Goal: Communication & Community: Ask a question

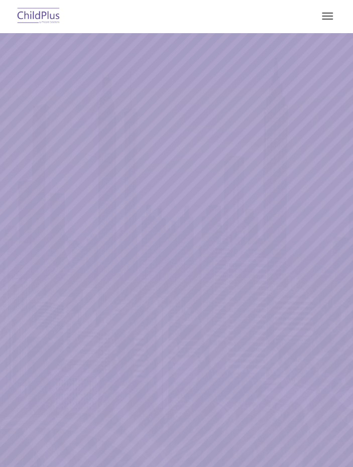
select select "MEDIUM"
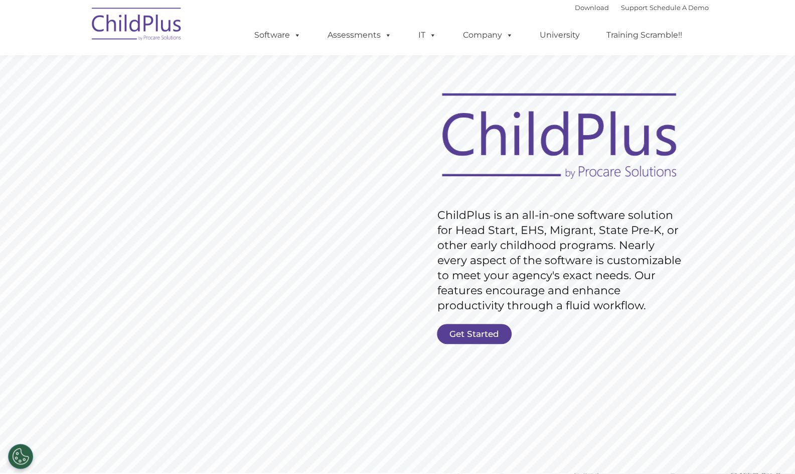
scroll to position [13, 0]
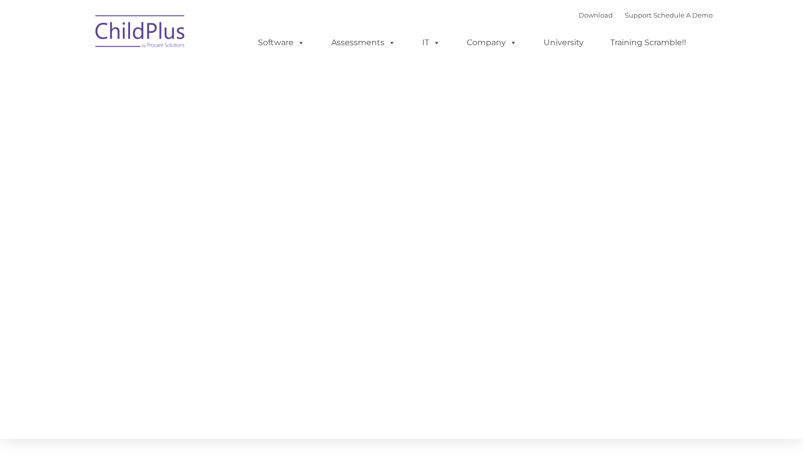
type input ""
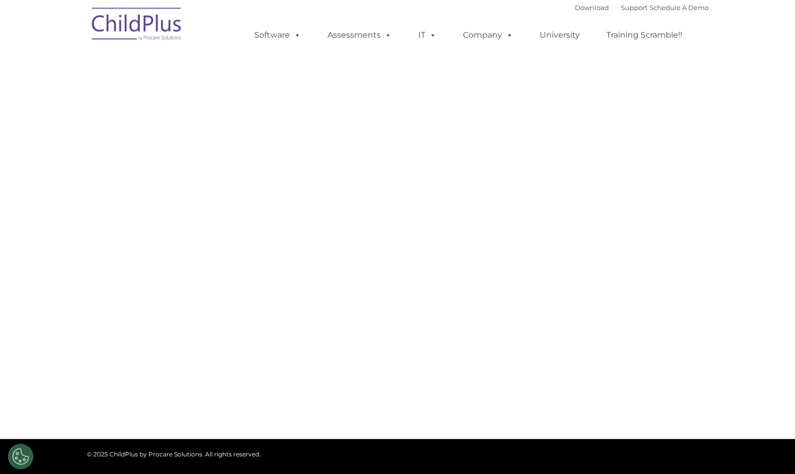
select select "MEDIUM"
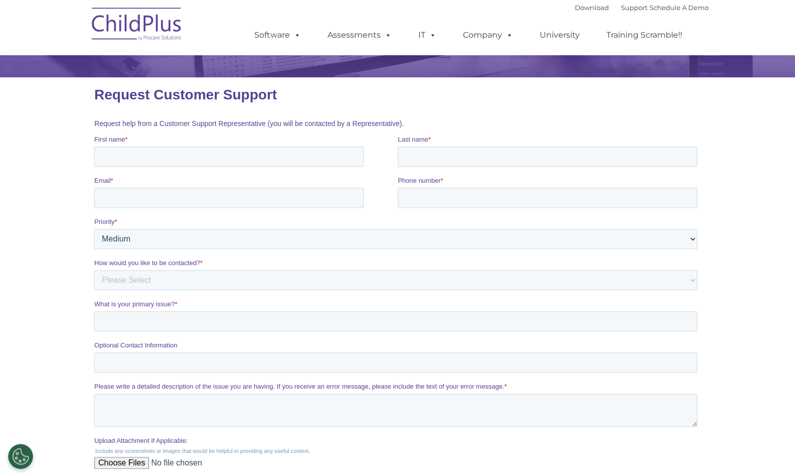
scroll to position [98, 0]
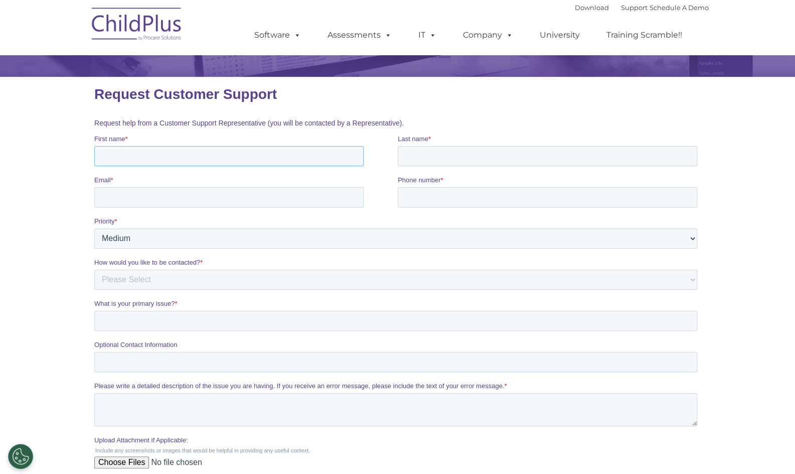
click at [179, 161] on input "First name *" at bounding box center [228, 156] width 269 height 20
type input "Miredys"
type input "Sanchez Gerena"
type input "miredys.sanchez@upr.edu"
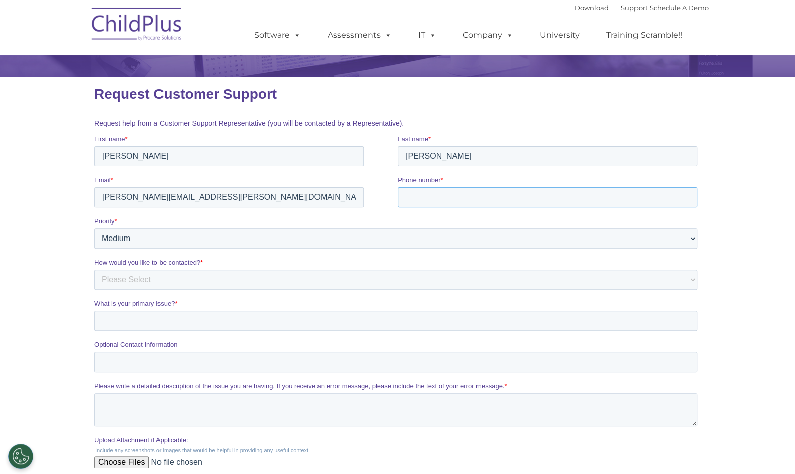
type input "+17873995874"
click at [157, 280] on select "Please Select Phone Email" at bounding box center [395, 279] width 603 height 20
